Goal: Obtain resource: Download file/media

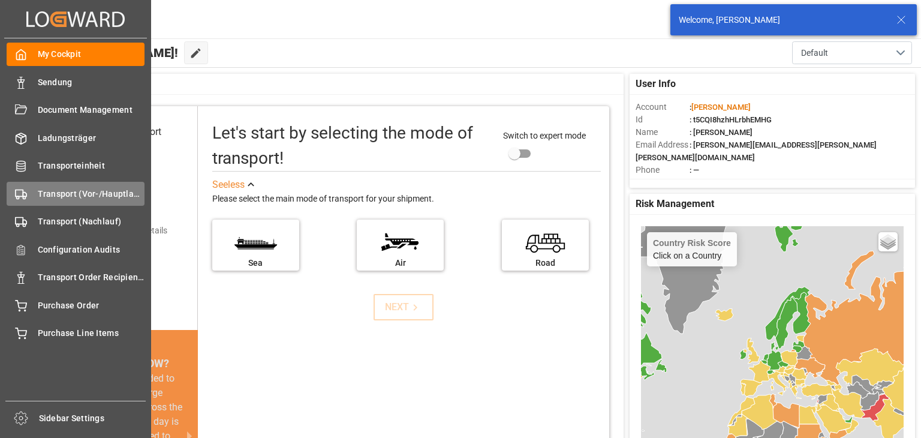
click at [43, 188] on span "Transport (Vor-/Hauptlauf)" at bounding box center [91, 194] width 107 height 13
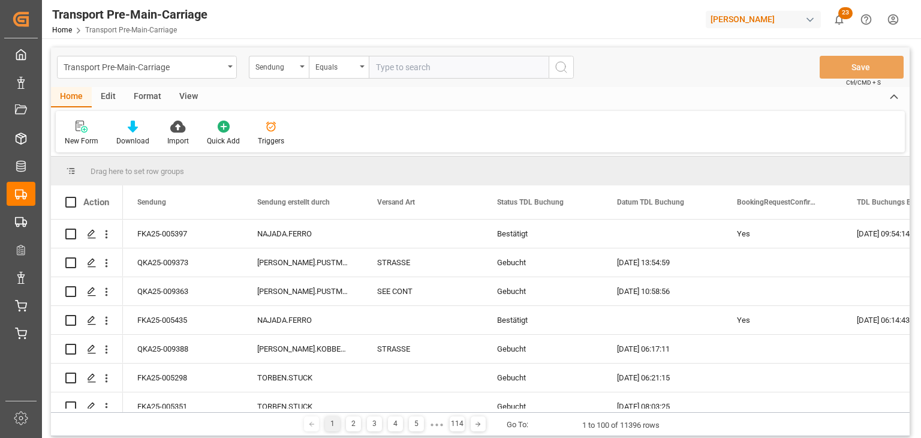
click at [884, 23] on html "Created by potrace 1.15, written by [PERSON_NAME] [DATE]-[DATE] Created by potr…" at bounding box center [460, 219] width 921 height 438
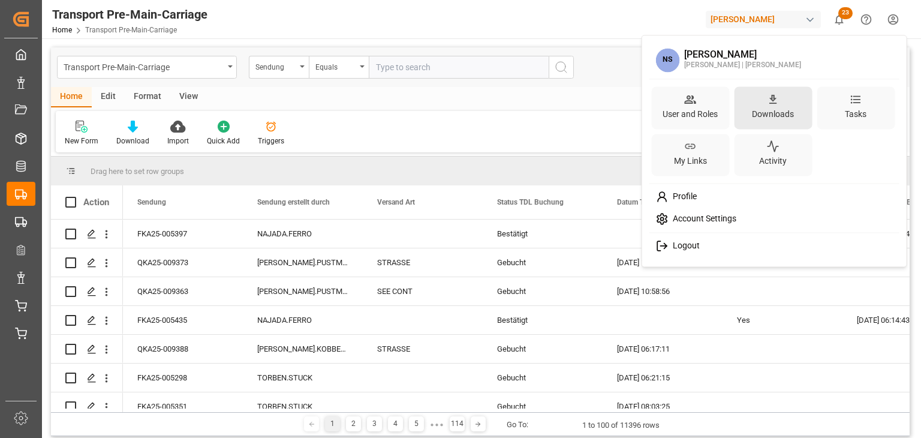
click at [762, 106] on div "Downloads" at bounding box center [772, 113] width 47 height 17
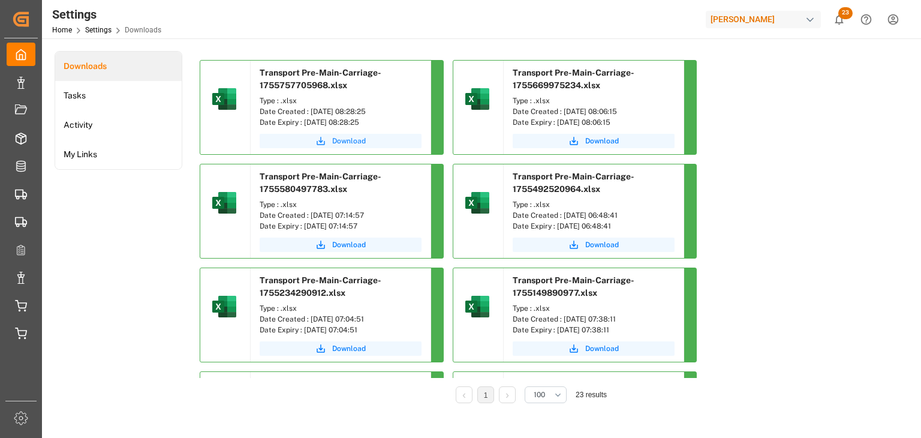
click at [345, 140] on span "Download" at bounding box center [349, 140] width 34 height 11
